Goal: Task Accomplishment & Management: Use online tool/utility

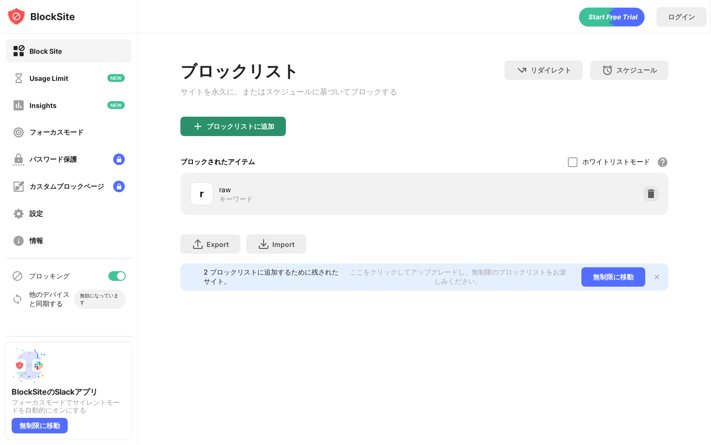
click at [234, 123] on div "ブロックリストに追加" at bounding box center [232, 126] width 105 height 19
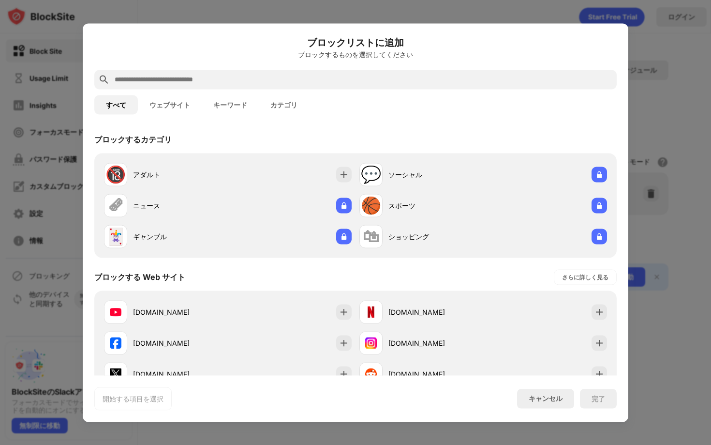
click at [261, 75] on input "text" at bounding box center [363, 80] width 499 height 12
click at [244, 103] on button "キーワード" at bounding box center [230, 104] width 57 height 19
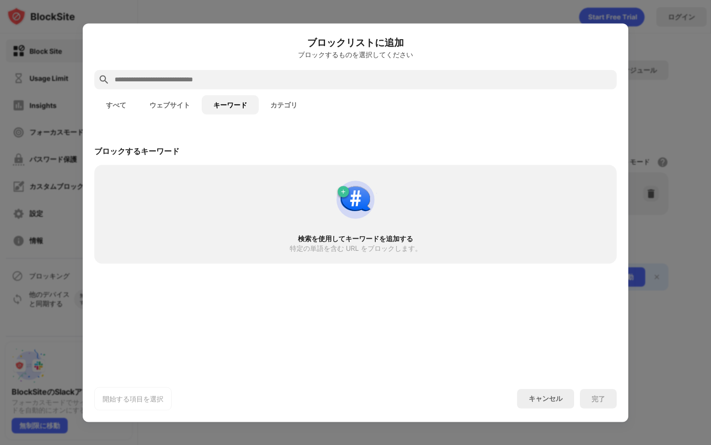
click at [250, 86] on div at bounding box center [355, 79] width 522 height 19
click at [251, 82] on input "text" at bounding box center [363, 80] width 499 height 12
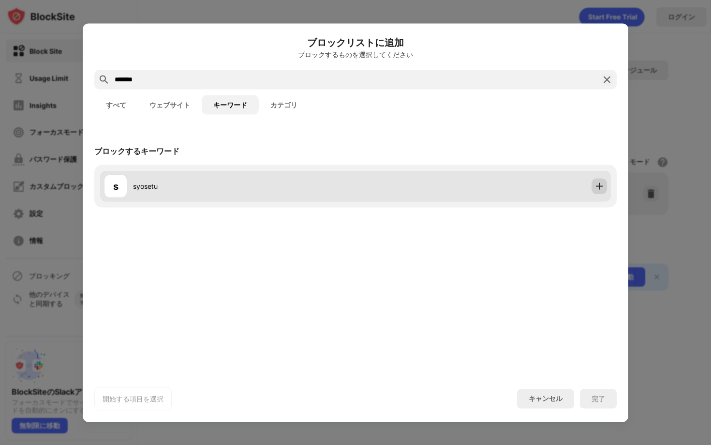
type input "*******"
click at [603, 185] on img at bounding box center [599, 186] width 10 height 10
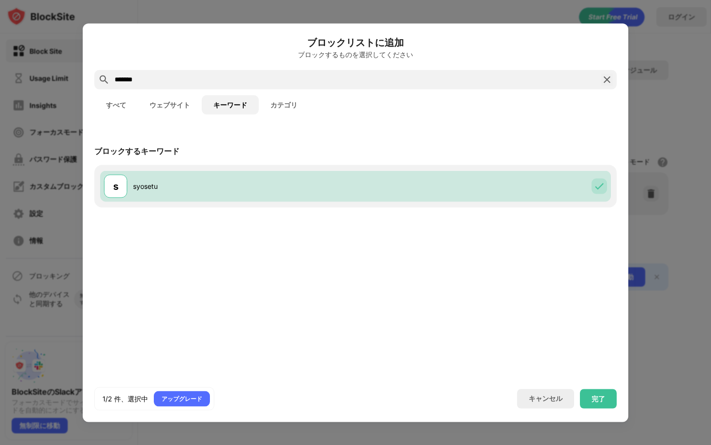
click at [609, 78] on img at bounding box center [607, 80] width 12 height 12
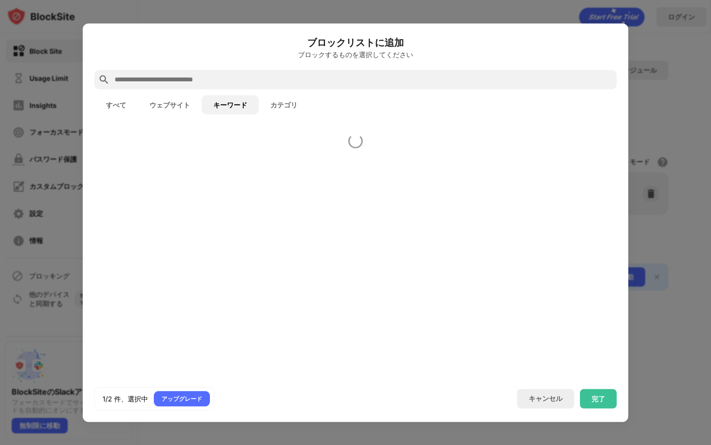
click at [588, 77] on input "text" at bounding box center [363, 80] width 499 height 12
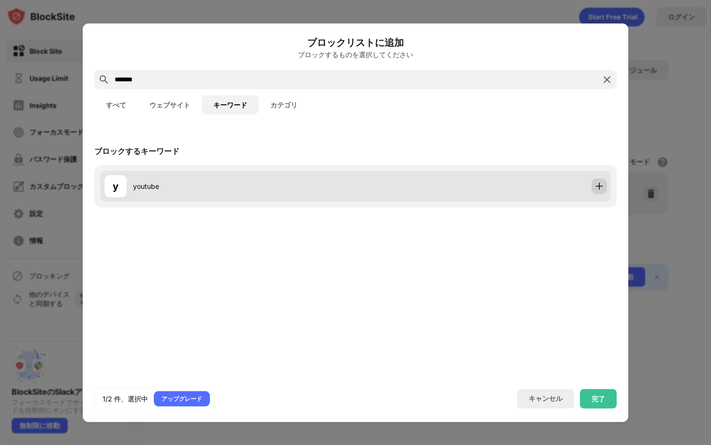
type input "*******"
click at [601, 181] on img at bounding box center [599, 186] width 10 height 10
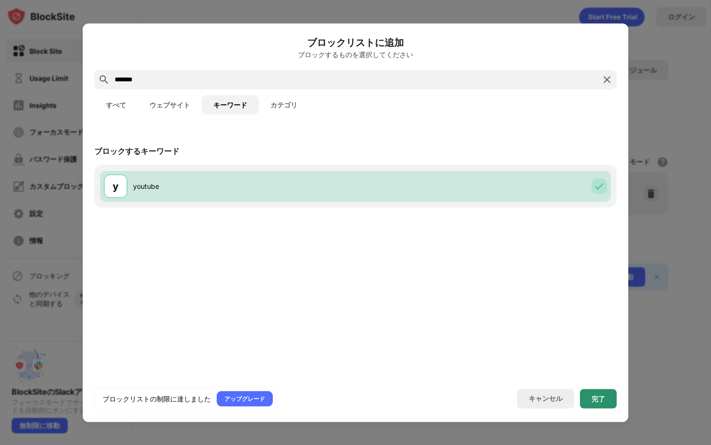
click at [603, 399] on div "完了" at bounding box center [599, 398] width 14 height 8
